Goal: Transaction & Acquisition: Download file/media

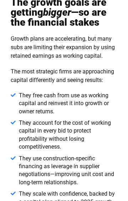
scroll to position [1014, 0]
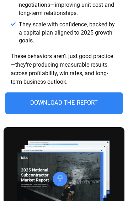
click at [65, 100] on span "Download the Report" at bounding box center [64, 103] width 68 height 6
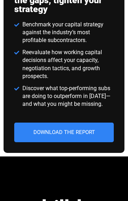
scroll to position [1423, 0]
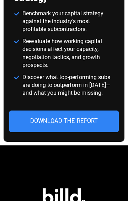
click at [54, 118] on span "Download the Report" at bounding box center [64, 121] width 68 height 6
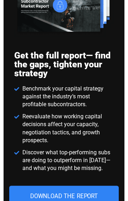
scroll to position [1351, 0]
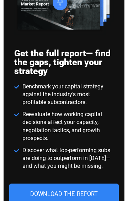
click at [74, 183] on link "Download the Report" at bounding box center [64, 194] width 110 height 22
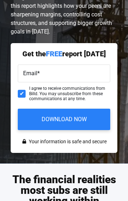
scroll to position [167, 0]
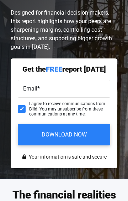
click at [55, 88] on label "Email *" at bounding box center [64, 88] width 82 height 9
click at [55, 88] on input "Email *" at bounding box center [64, 89] width 92 height 18
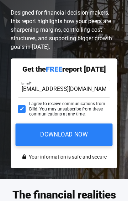
type input "[EMAIL_ADDRESS][DOMAIN_NAME]"
click at [49, 132] on input "Download Now" at bounding box center [64, 134] width 97 height 22
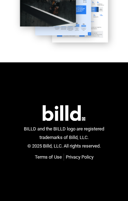
scroll to position [215, 0]
